Goal: Communication & Community: Answer question/provide support

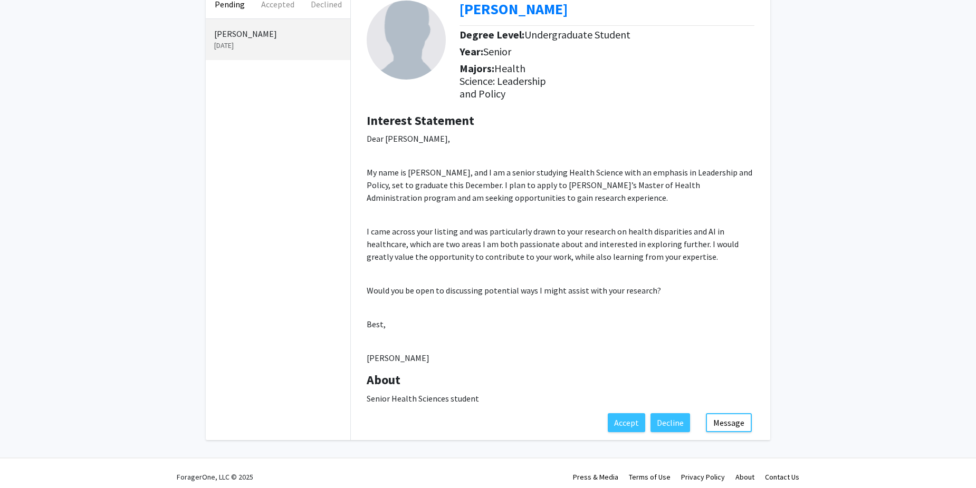
scroll to position [74, 0]
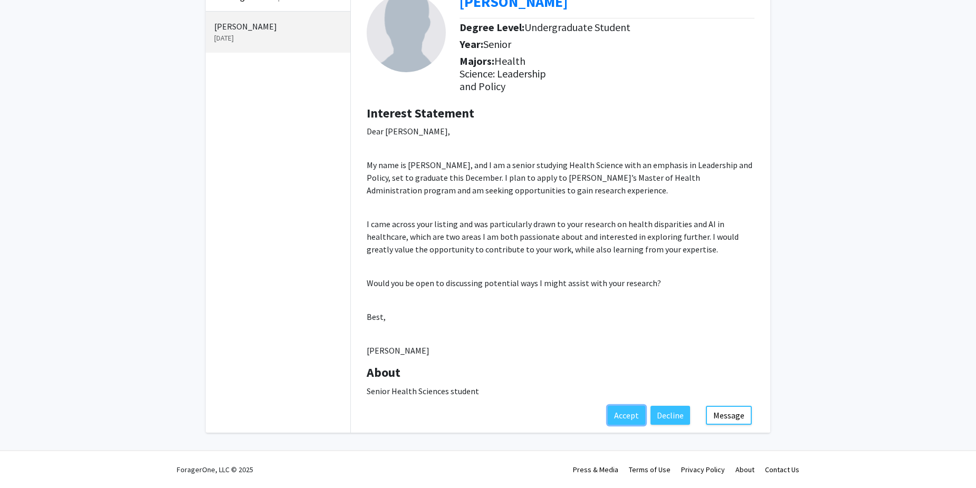
click at [625, 412] on button "Accept" at bounding box center [626, 415] width 37 height 19
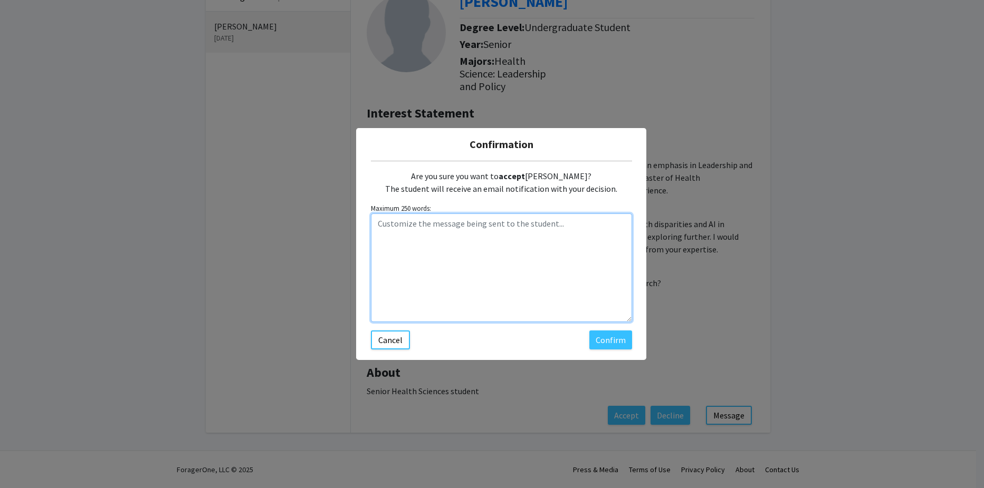
click at [389, 220] on textarea "Customize the message being sent to the student..." at bounding box center [501, 268] width 261 height 109
type textarea "Hi [PERSON_NAME], Please schedule a time to meet wiht"
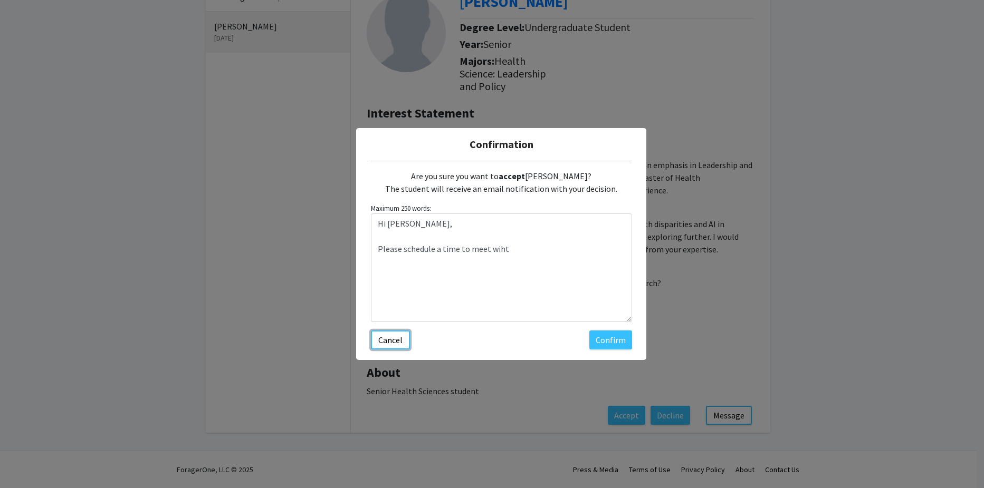
click at [391, 349] on button "Cancel" at bounding box center [390, 340] width 39 height 19
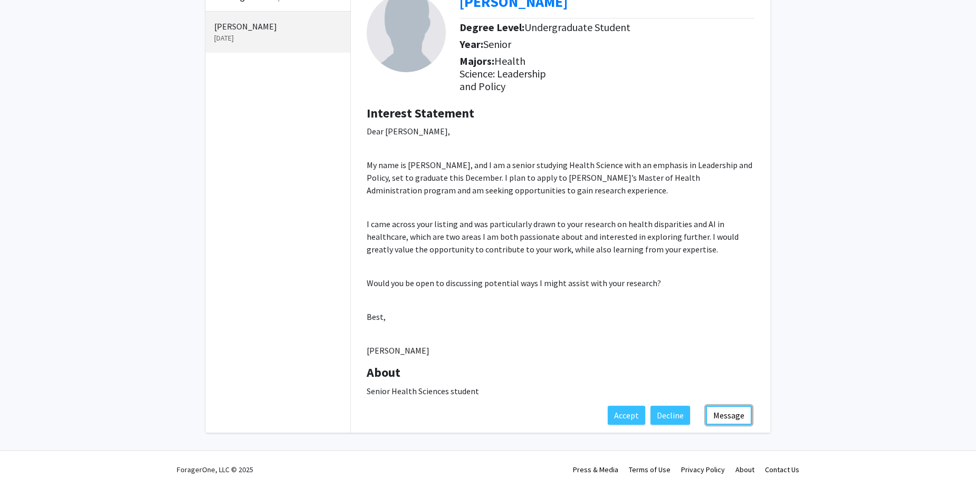
click at [738, 414] on button "Message" at bounding box center [729, 415] width 46 height 19
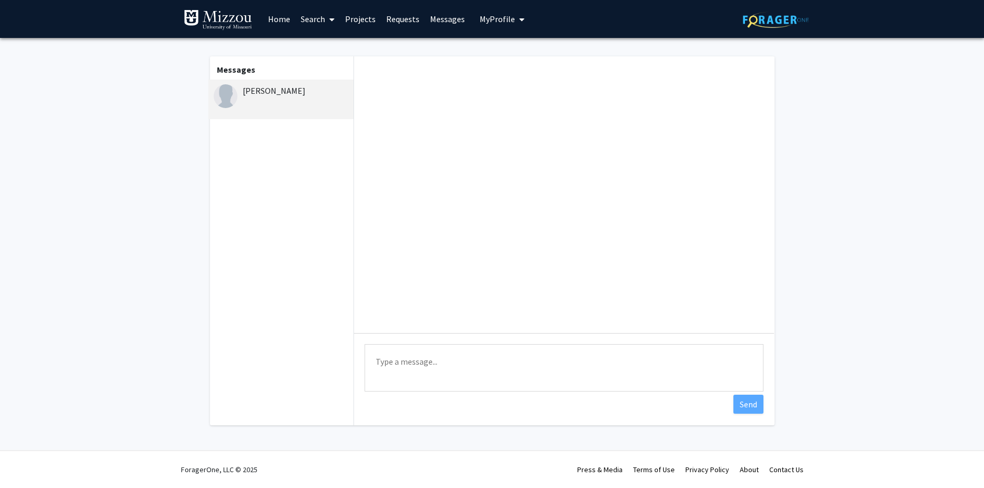
click at [416, 354] on textarea "Type a message" at bounding box center [563, 367] width 399 height 47
click at [617, 366] on textarea "Hi [PERSON_NAME], Please schedule a time to meet with me to discuss." at bounding box center [563, 367] width 399 height 47
paste textarea "Book time to meet with me"
click at [699, 357] on textarea "Hi [PERSON_NAME], Please schedule a time to meet with me to discuss. Book time …" at bounding box center [563, 367] width 399 height 47
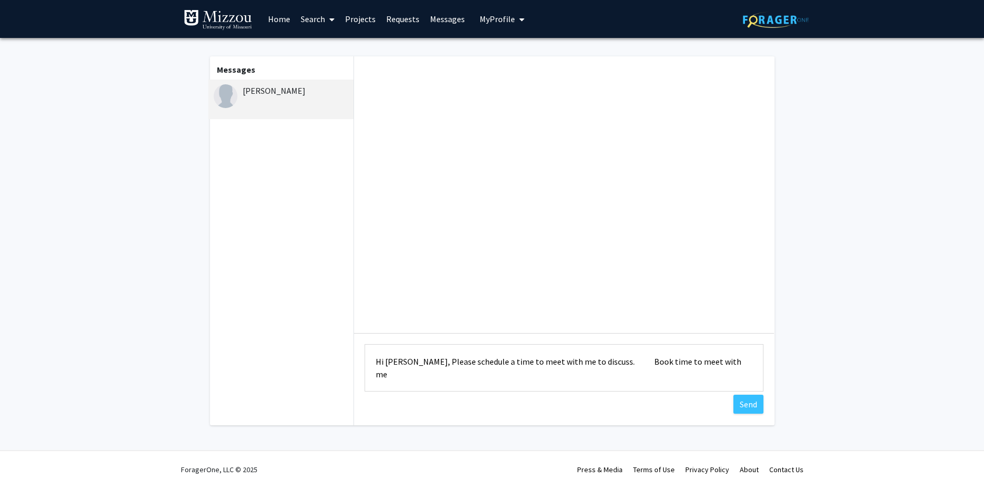
drag, startPoint x: 713, startPoint y: 360, endPoint x: 606, endPoint y: 358, distance: 107.6
click at [606, 358] on textarea "Hi [PERSON_NAME], Please schedule a time to meet with me to discuss. Book time …" at bounding box center [563, 367] width 399 height 47
click at [586, 361] on textarea "Hi [PERSON_NAME], Please schedule a time to meet with me to discuss." at bounding box center [563, 367] width 399 height 47
click at [452, 371] on textarea "Hi [PERSON_NAME], Please schedule a time to meet with me to discuss using the B…" at bounding box center [563, 367] width 399 height 47
click at [726, 359] on textarea "Hi [PERSON_NAME], Please schedule a time to meet with me to discuss using the B…" at bounding box center [563, 367] width 399 height 47
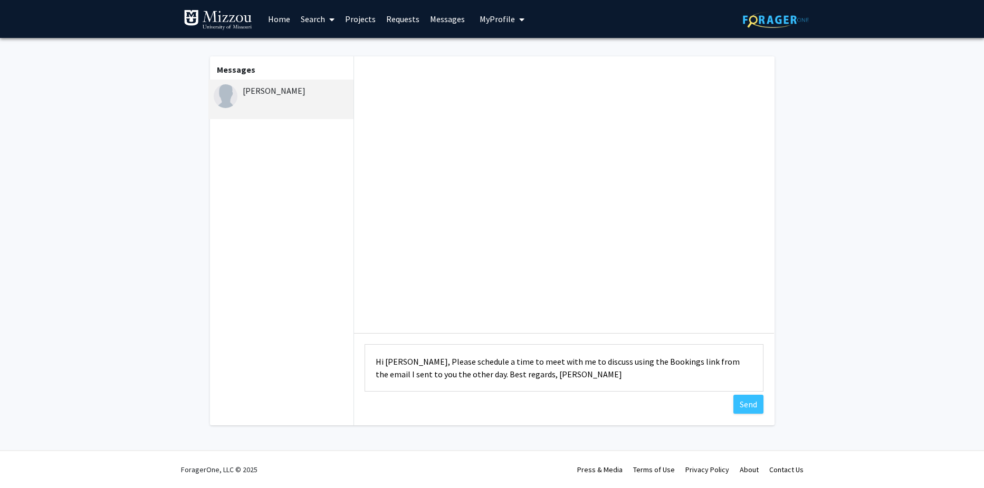
type textarea "Hi [PERSON_NAME], Please schedule a time to meet with me to discuss using the B…"
click at [755, 409] on button "Send" at bounding box center [748, 404] width 30 height 19
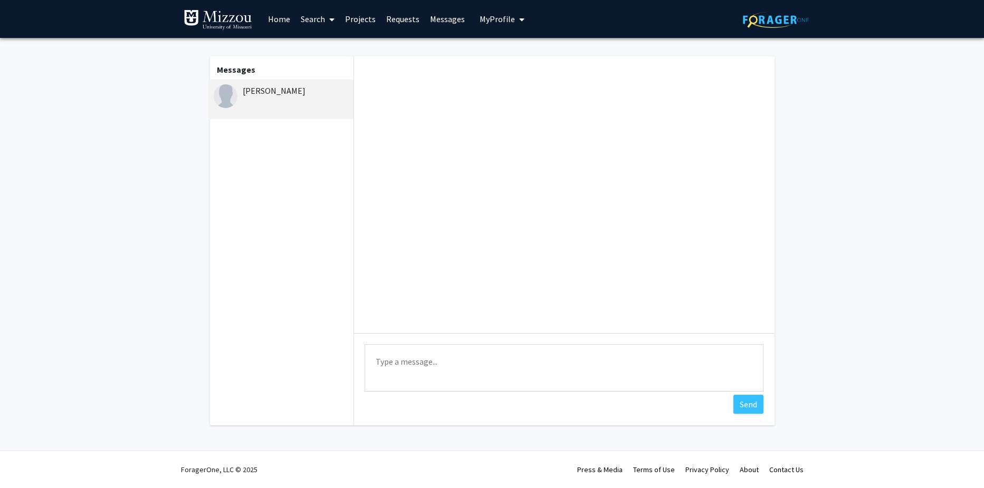
scroll to position [0, 0]
